Goal: Browse casually: Explore the website without a specific task or goal

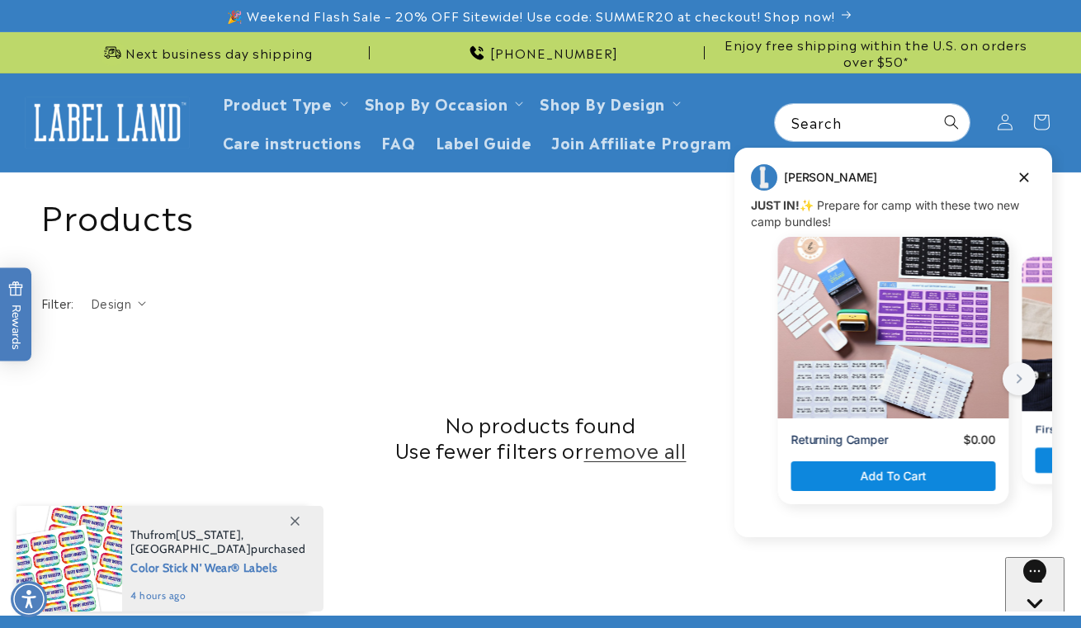
scroll to position [641, 0]
